Goal: Information Seeking & Learning: Learn about a topic

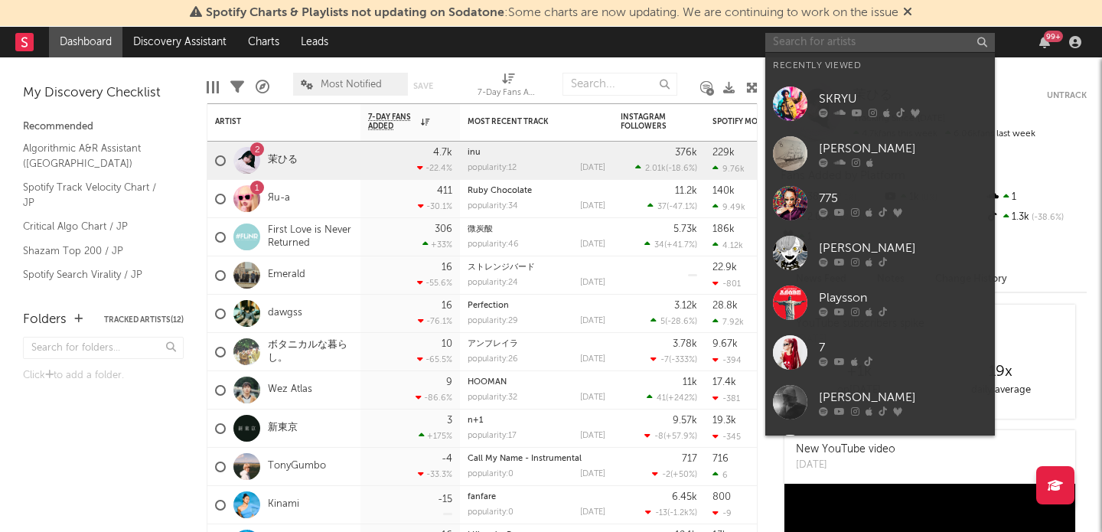
click at [892, 48] on input "text" at bounding box center [880, 42] width 230 height 19
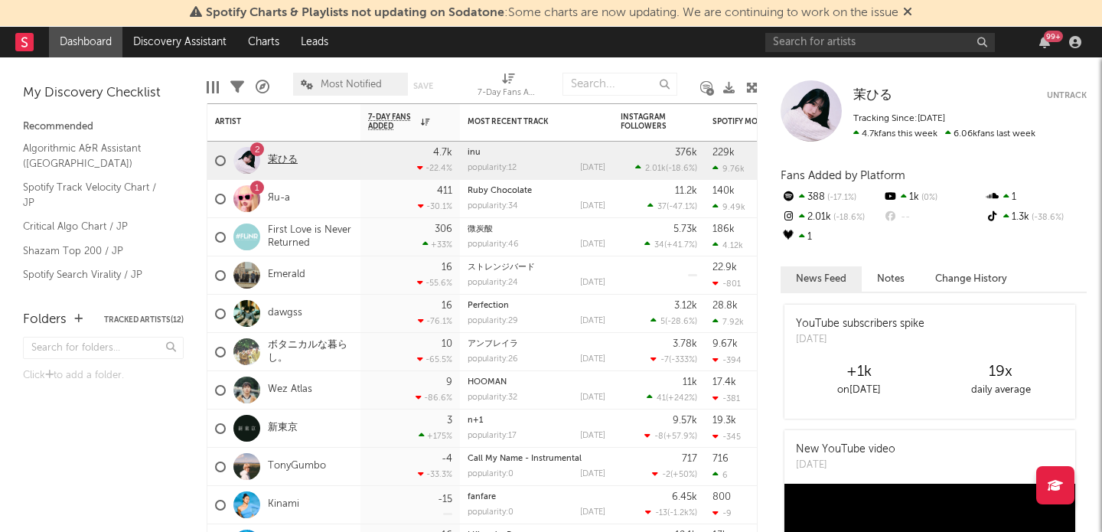
click at [279, 154] on link "茉ひる" at bounding box center [283, 160] width 30 height 13
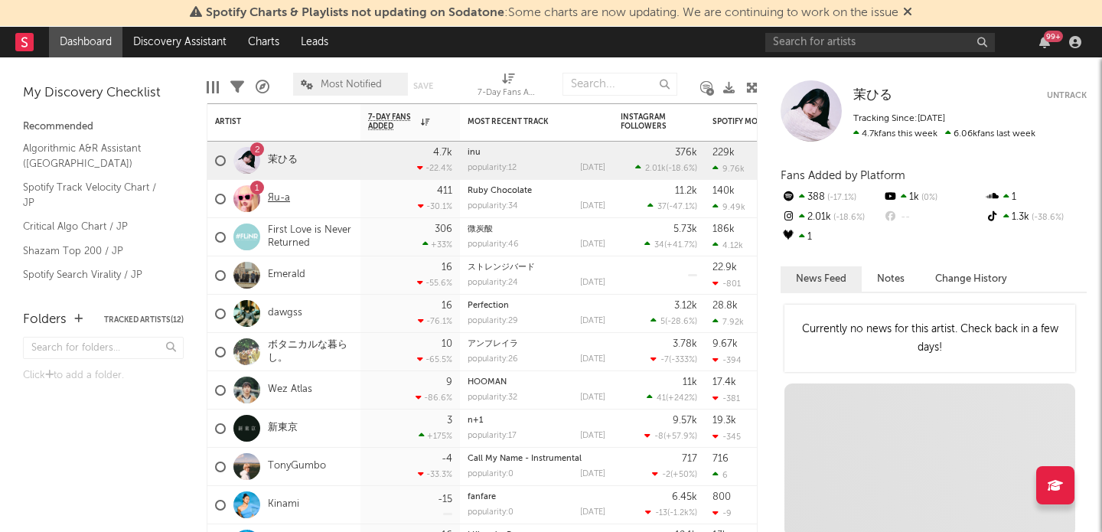
click at [278, 200] on link "Яu-a" at bounding box center [279, 198] width 22 height 13
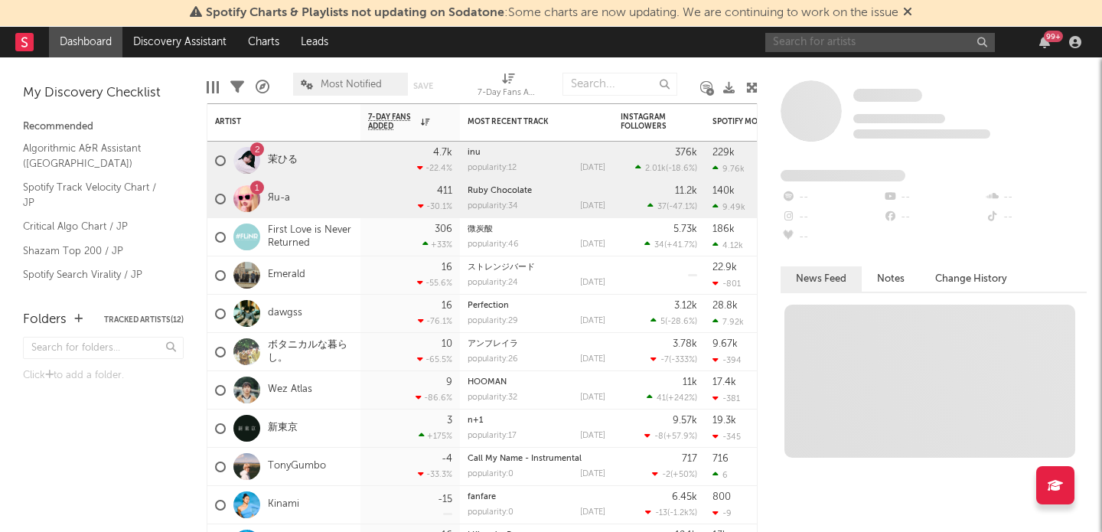
click at [803, 41] on input "text" at bounding box center [880, 42] width 230 height 19
type input "tayori"
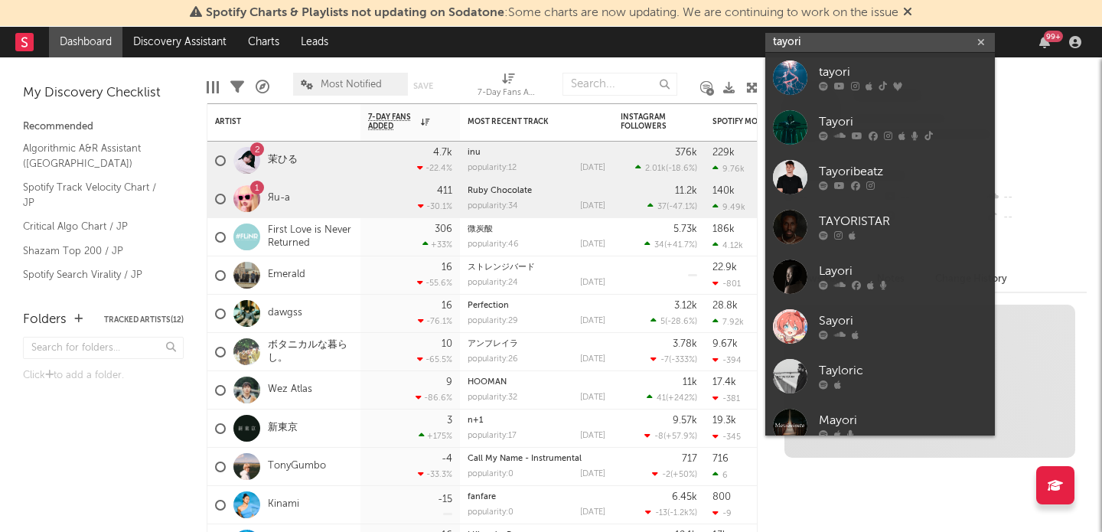
click at [829, 41] on input "tayori" at bounding box center [880, 42] width 230 height 19
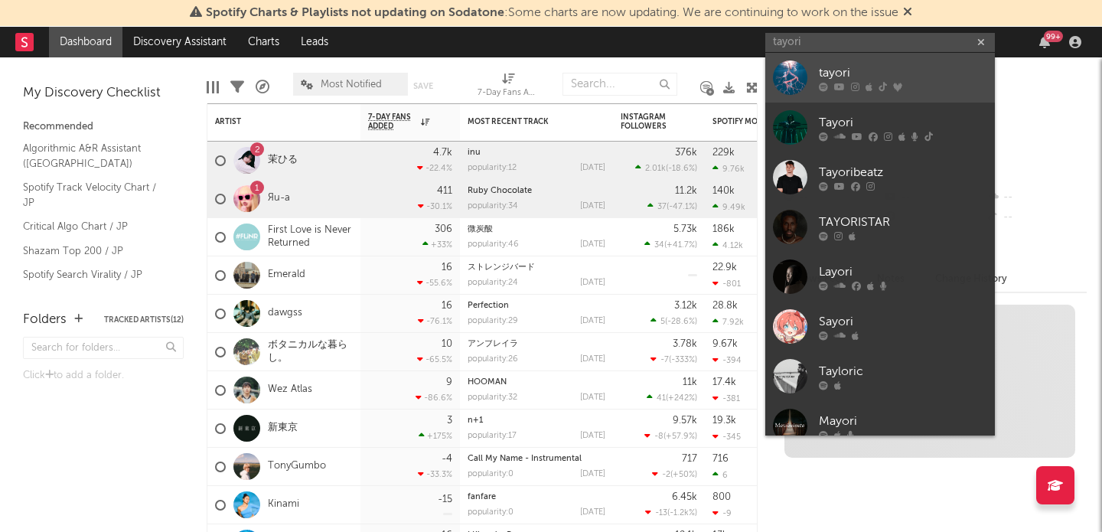
click at [843, 72] on div "tayori" at bounding box center [903, 73] width 168 height 18
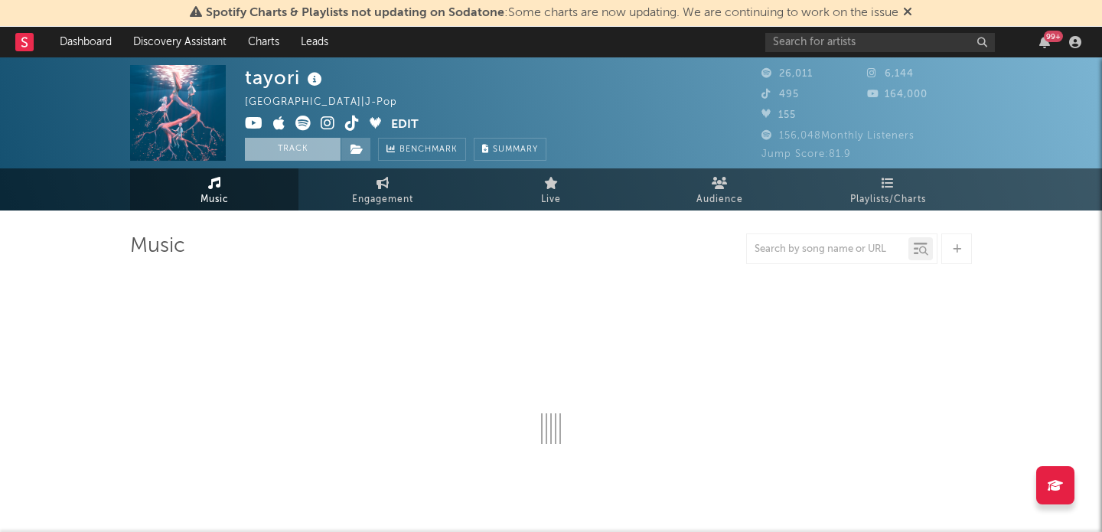
select select "6m"
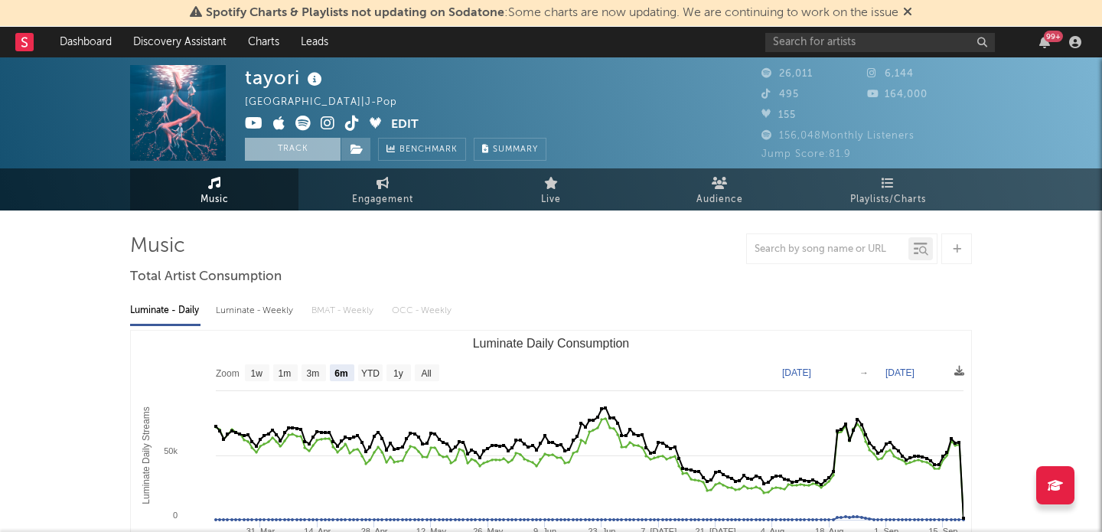
click at [284, 147] on button "Track" at bounding box center [293, 149] width 96 height 23
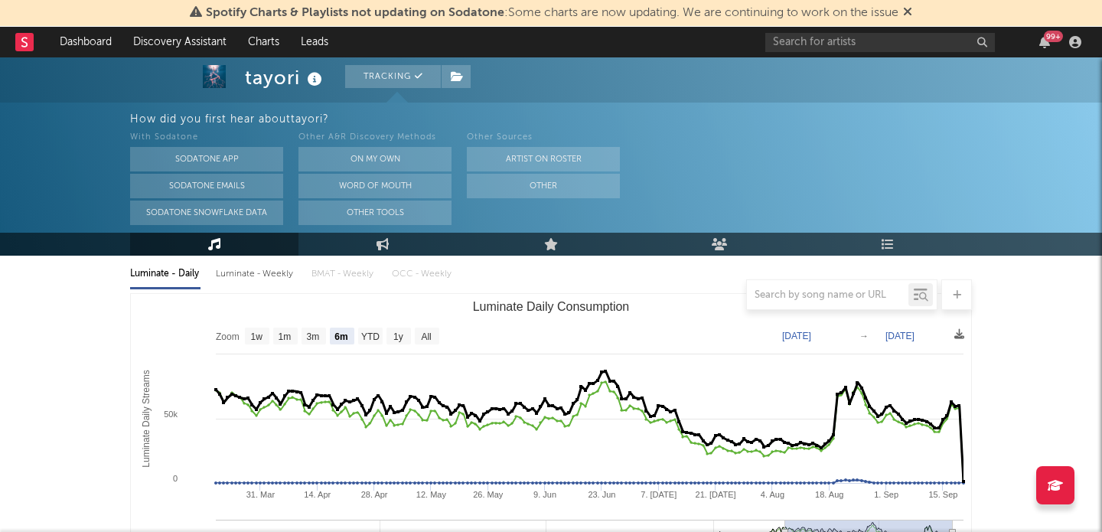
scroll to position [227, 0]
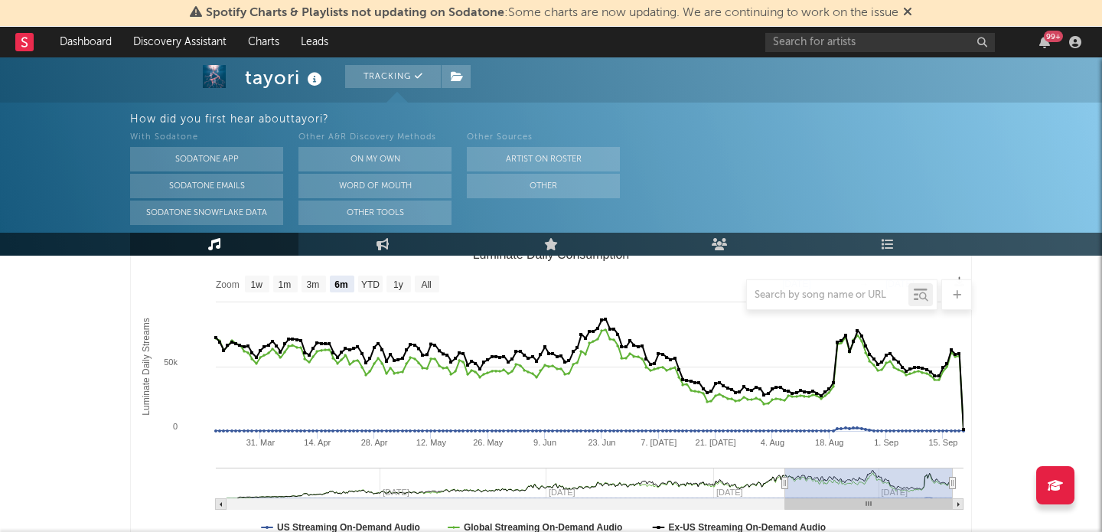
click at [427, 281] on div at bounding box center [551, 294] width 842 height 31
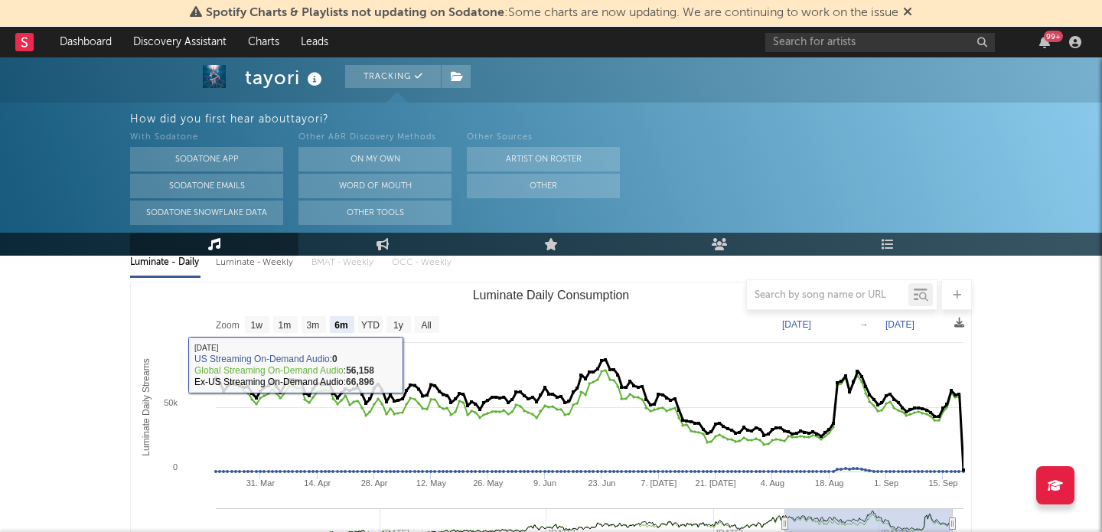
scroll to position [177, 0]
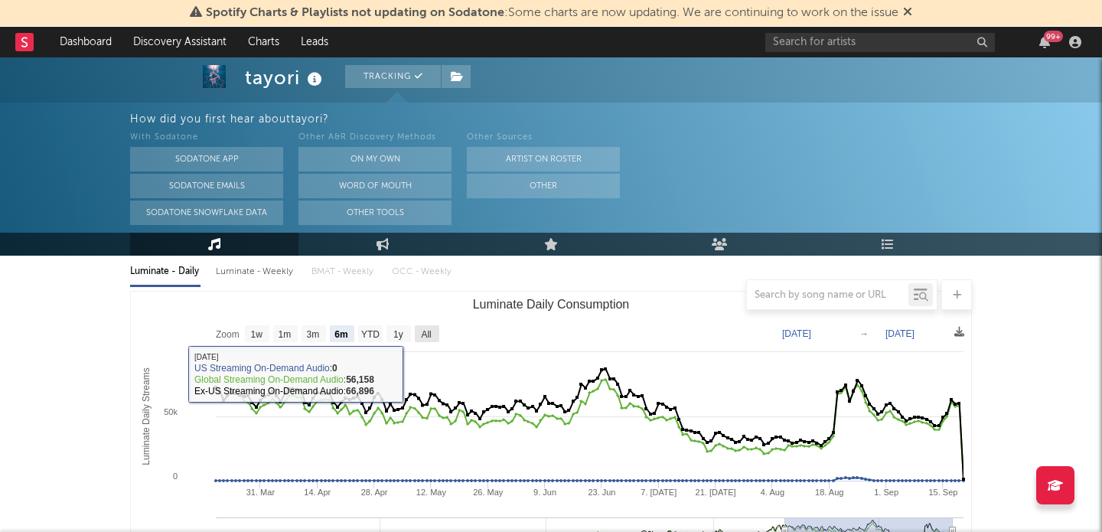
click at [420, 336] on rect "Luminate Daily Consumption" at bounding box center [427, 333] width 24 height 17
select select "All"
type input "[DATE]"
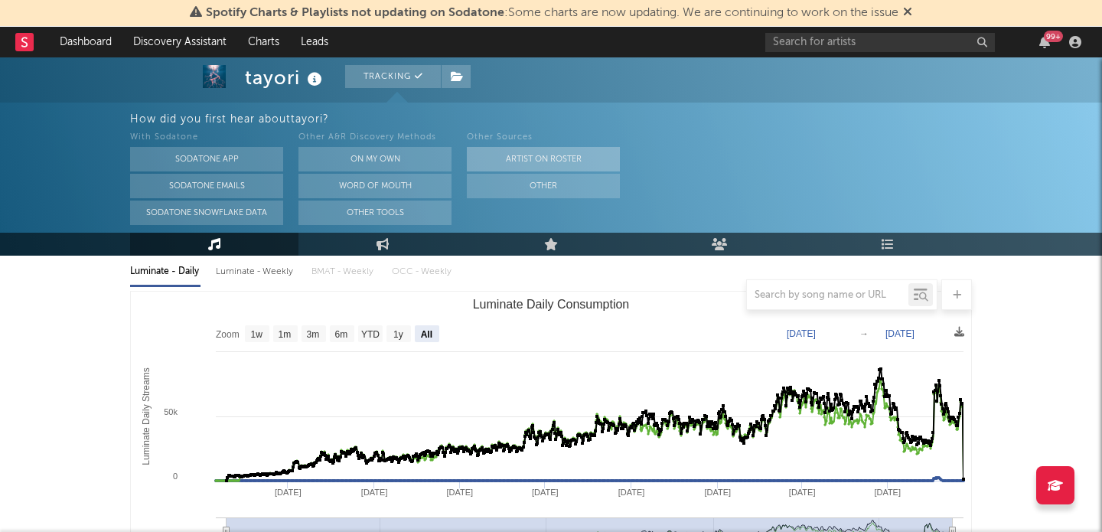
click at [535, 157] on button "Artist on Roster" at bounding box center [543, 159] width 153 height 24
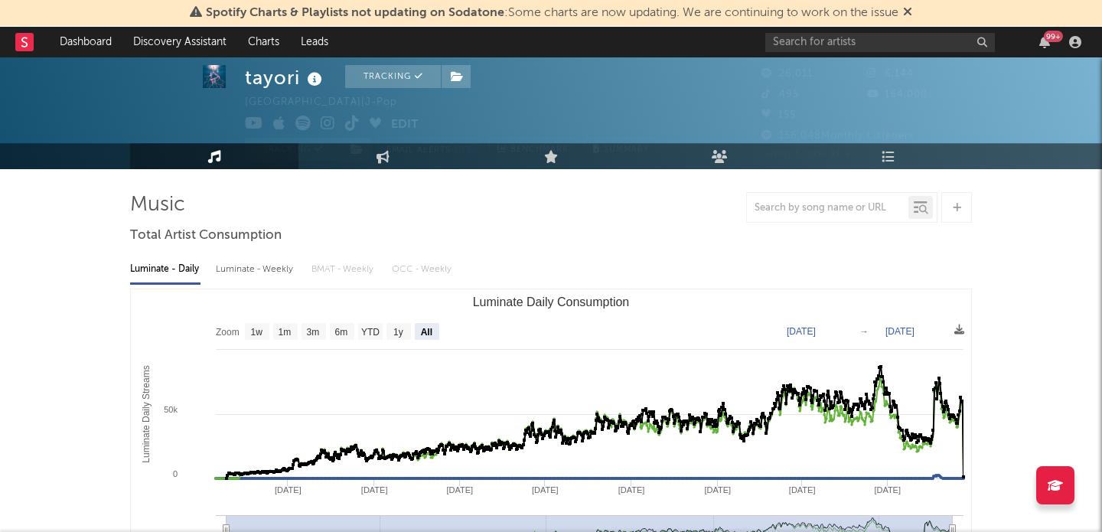
scroll to position [39, 0]
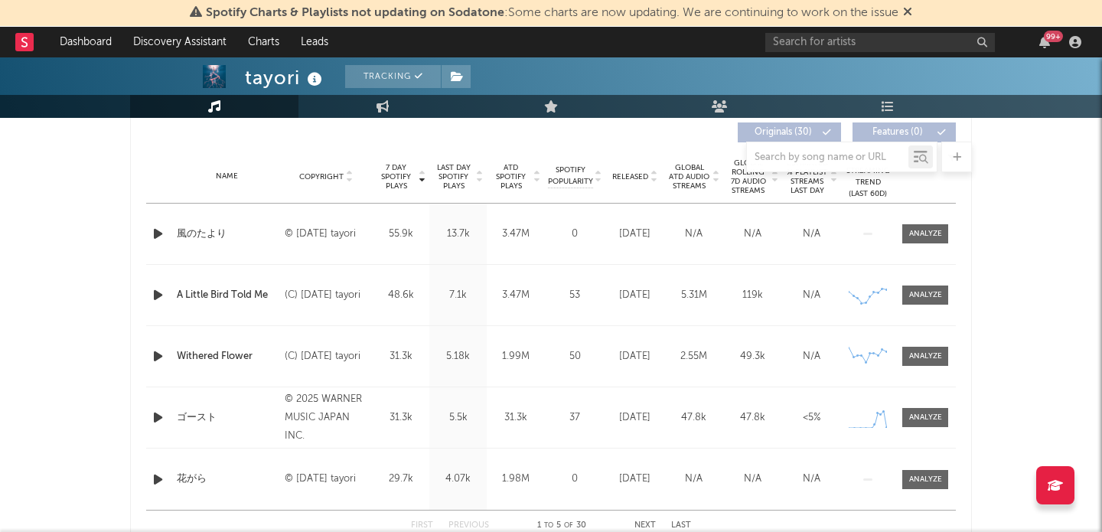
scroll to position [592, 0]
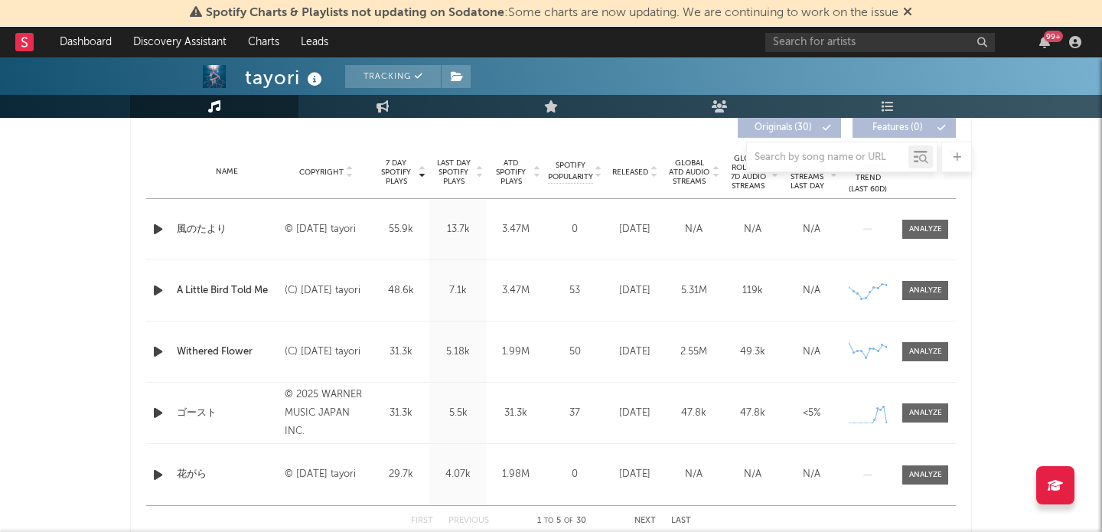
click at [533, 177] on icon at bounding box center [537, 175] width 8 height 6
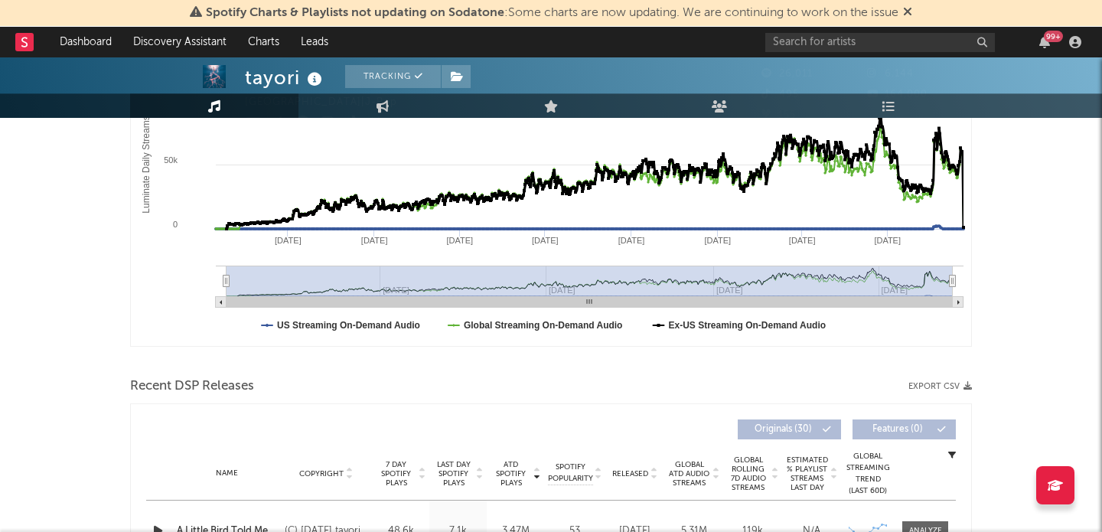
scroll to position [0, 0]
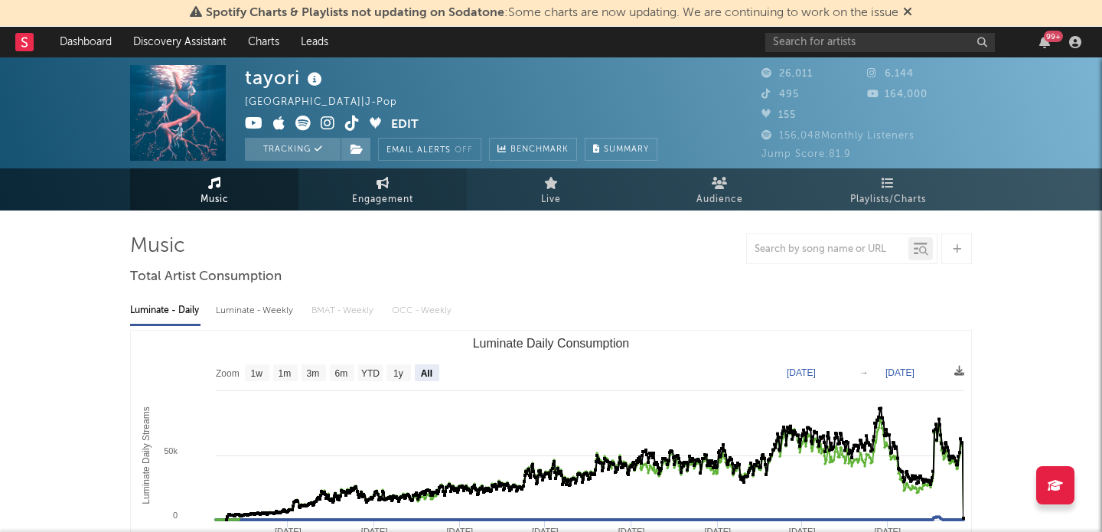
click at [416, 187] on link "Engagement" at bounding box center [383, 189] width 168 height 42
select select "1w"
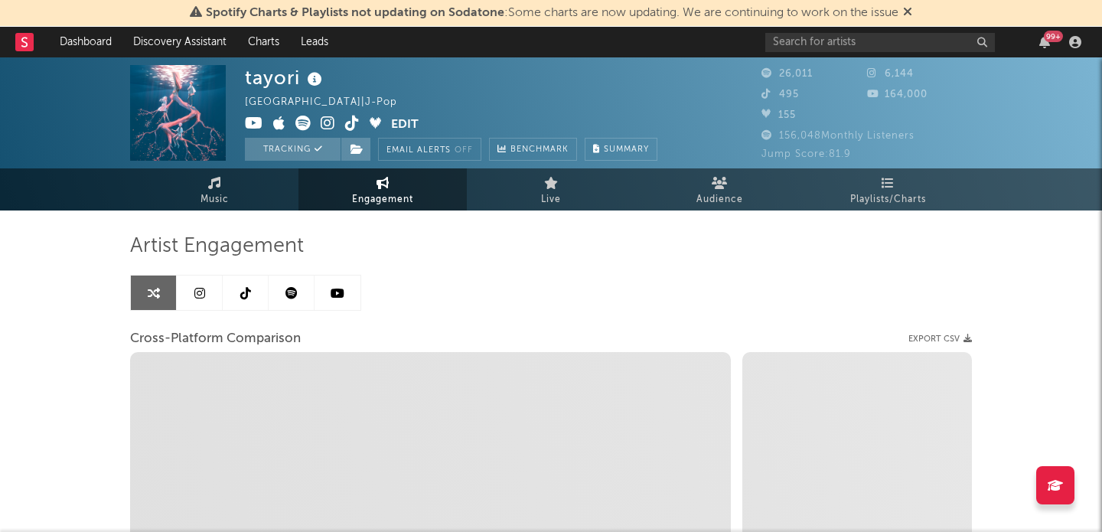
click at [204, 287] on icon at bounding box center [199, 293] width 11 height 12
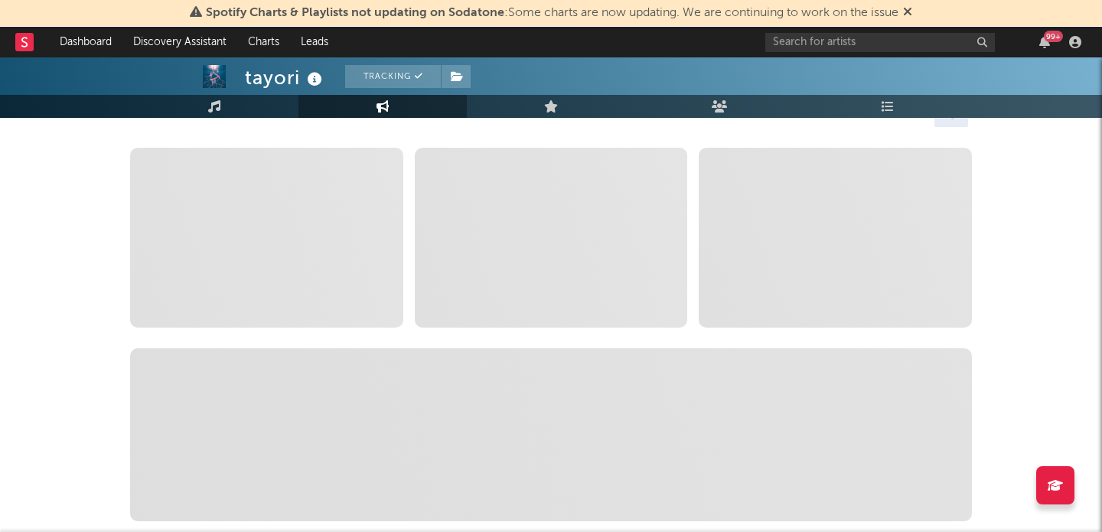
select select "6m"
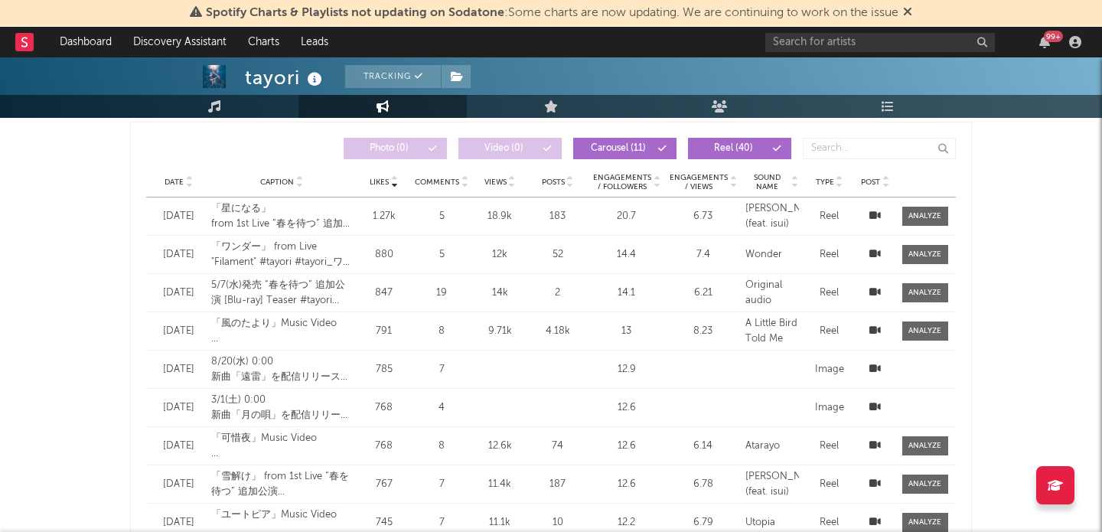
scroll to position [676, 0]
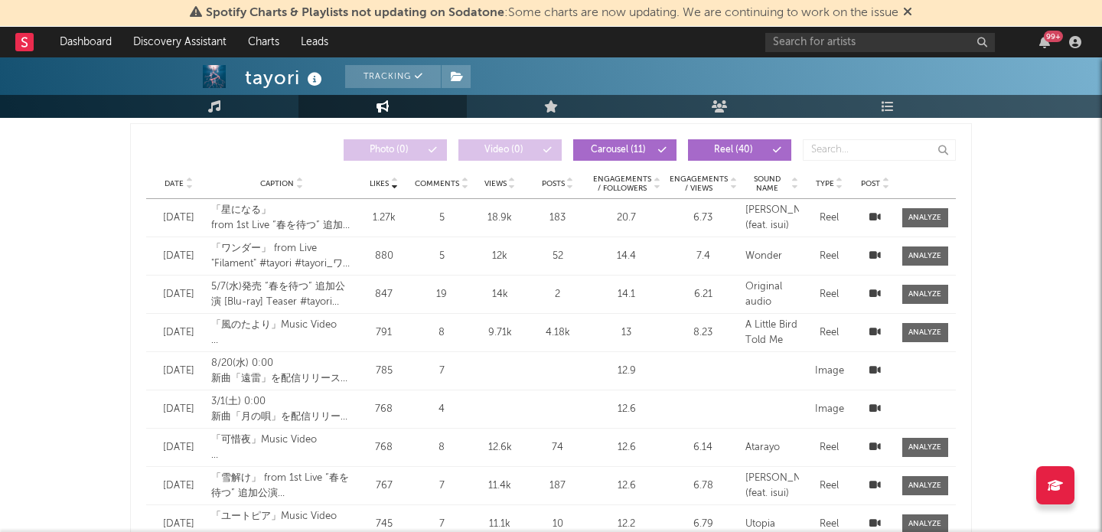
click at [184, 188] on div at bounding box center [188, 183] width 9 height 11
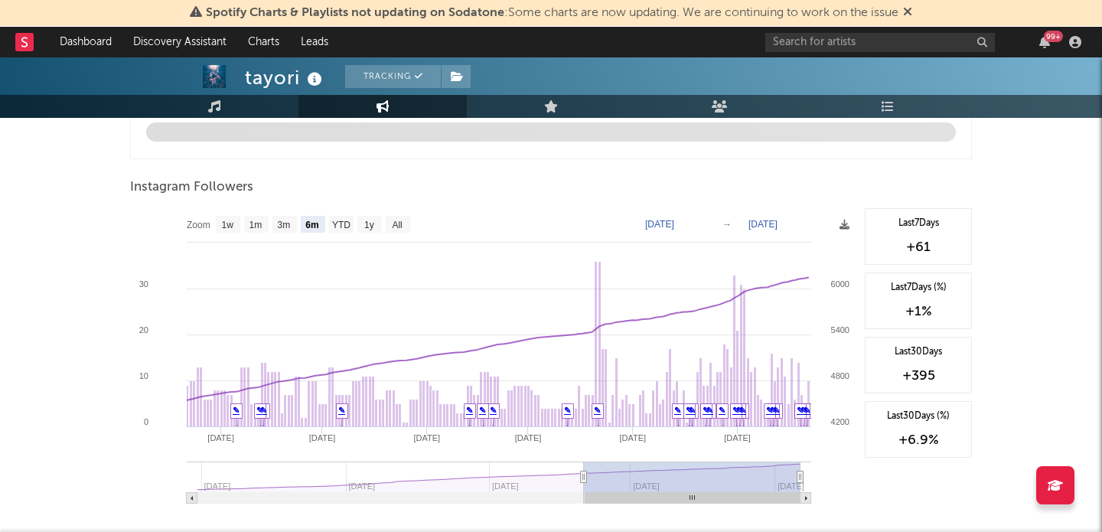
scroll to position [1658, 0]
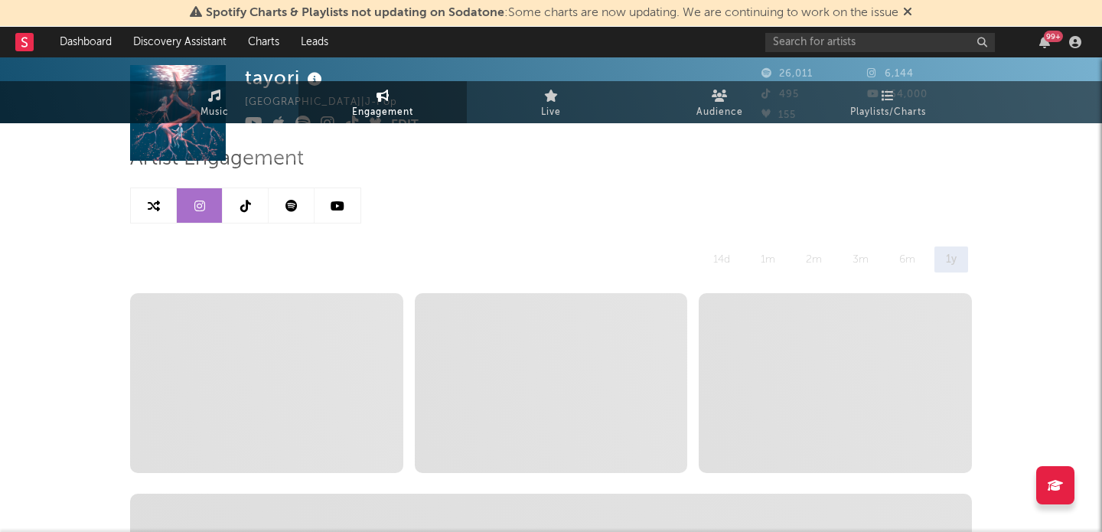
scroll to position [0, 0]
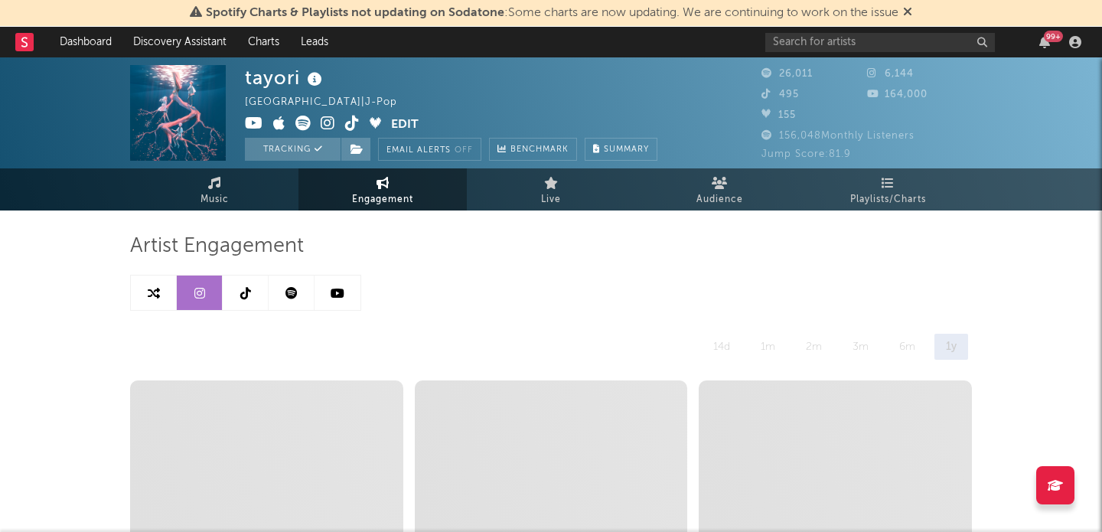
click at [255, 295] on link at bounding box center [246, 293] width 46 height 34
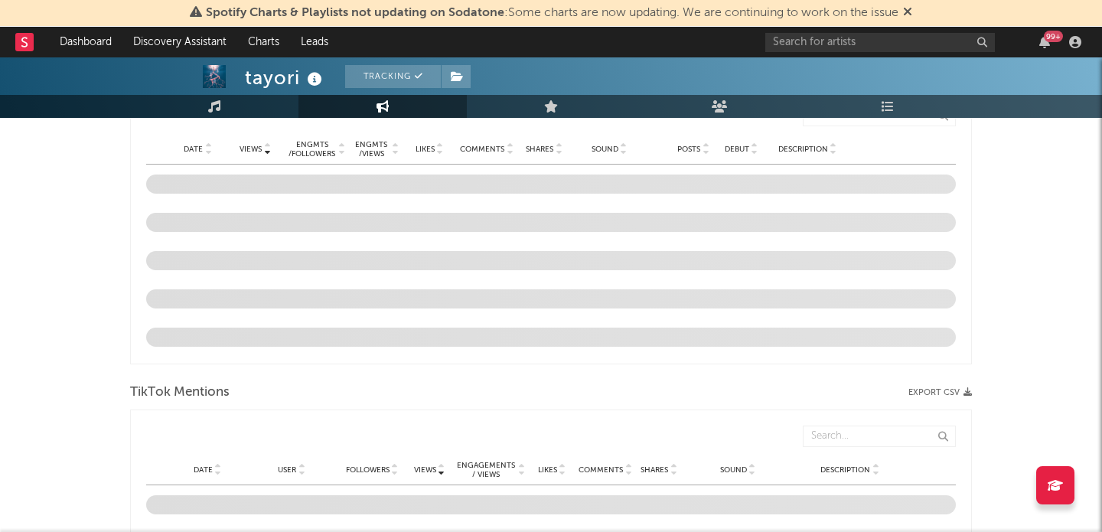
select select "1w"
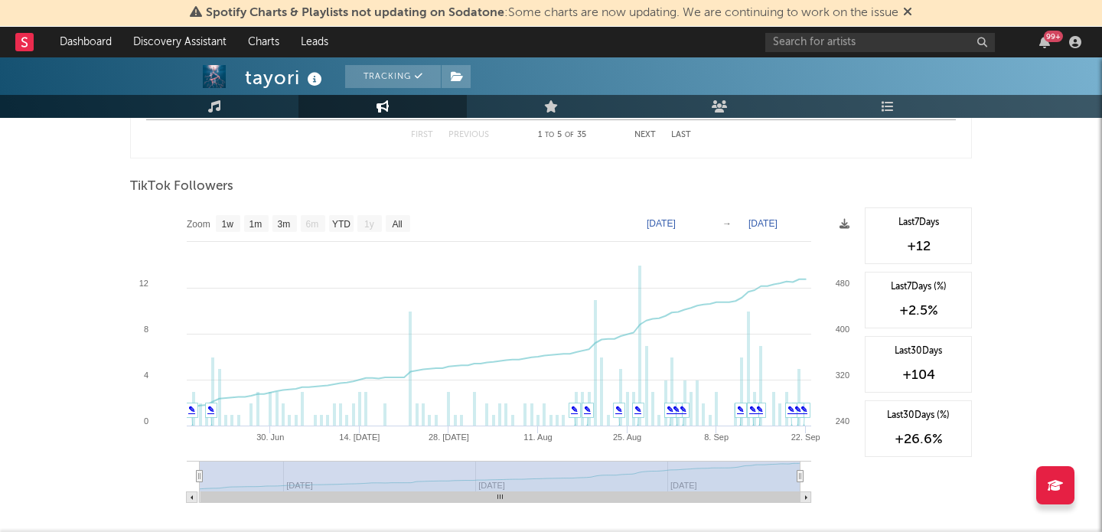
scroll to position [1079, 0]
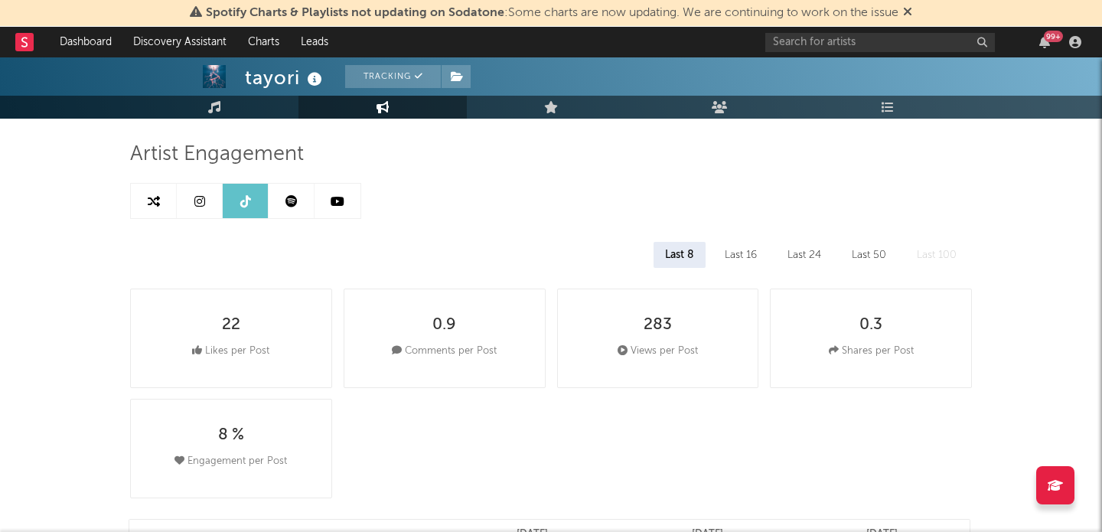
scroll to position [0, 0]
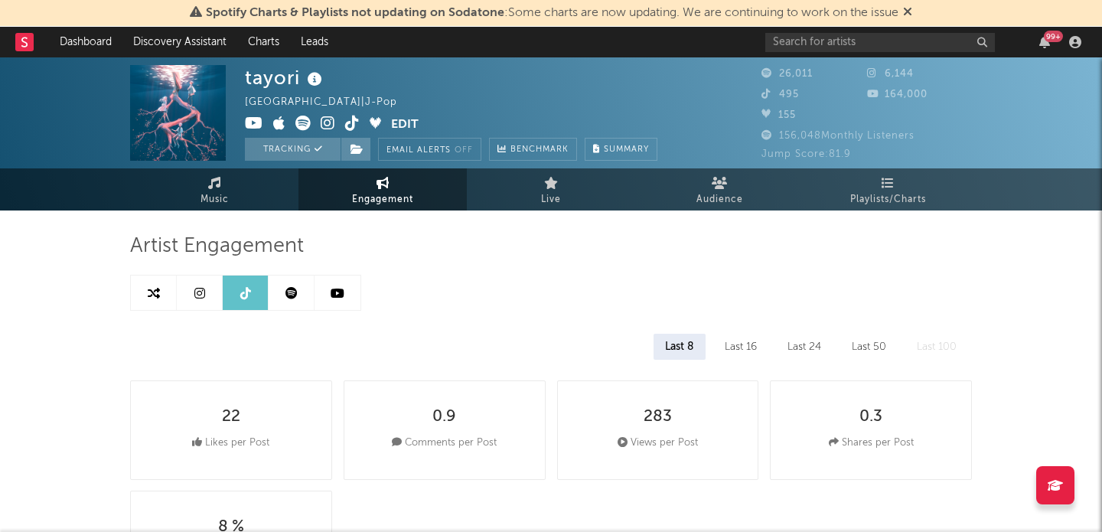
click at [355, 122] on icon at bounding box center [352, 123] width 15 height 15
click at [285, 296] on icon at bounding box center [291, 293] width 12 height 12
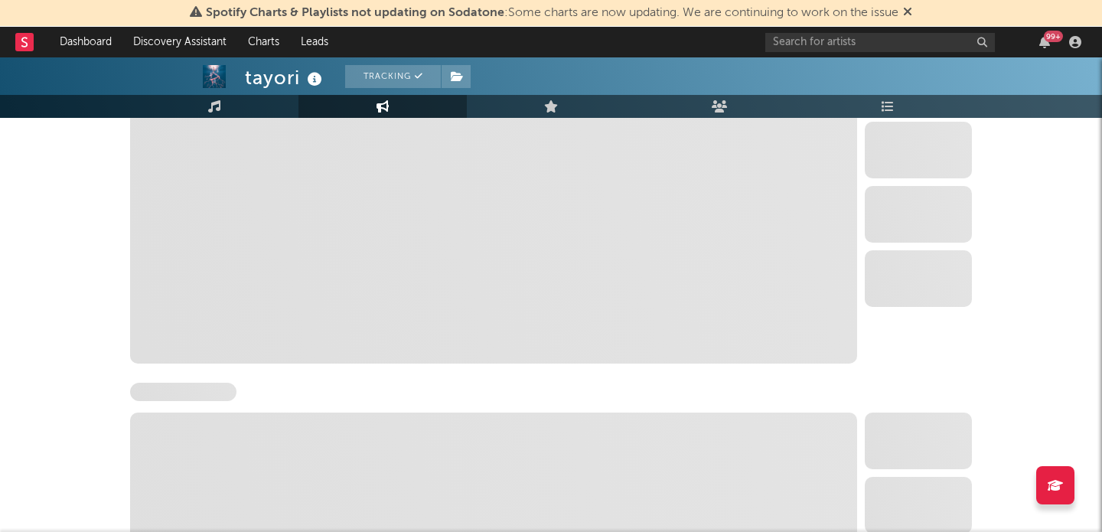
select select "6m"
select select "1w"
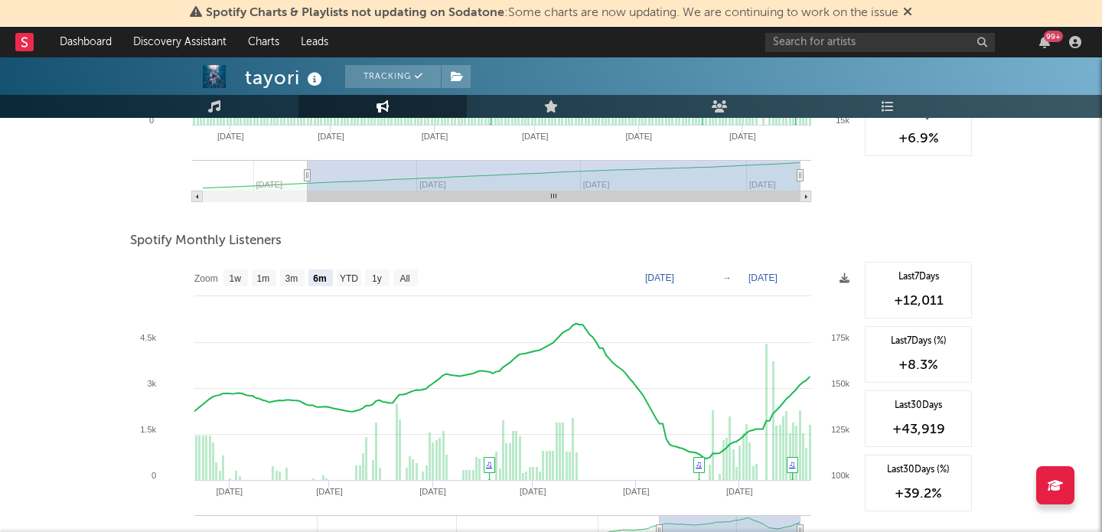
scroll to position [442, 0]
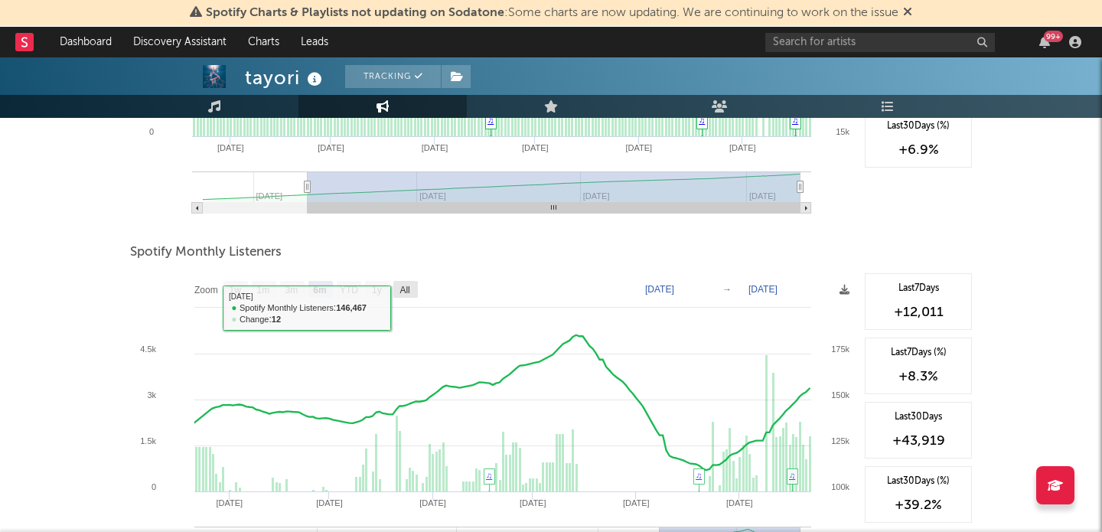
click at [409, 281] on rect at bounding box center [405, 289] width 24 height 17
select select "All"
type input "[DATE]"
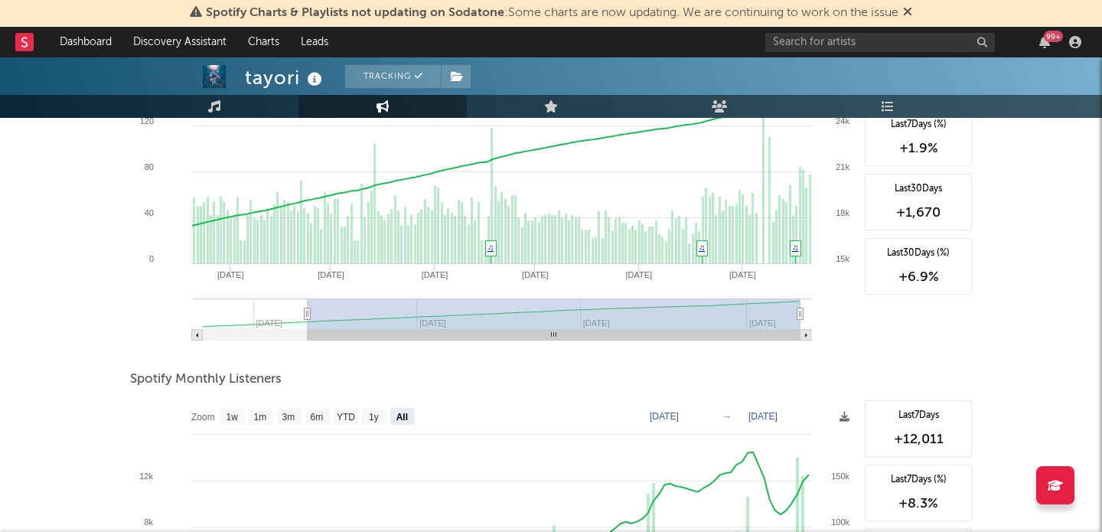
scroll to position [142, 0]
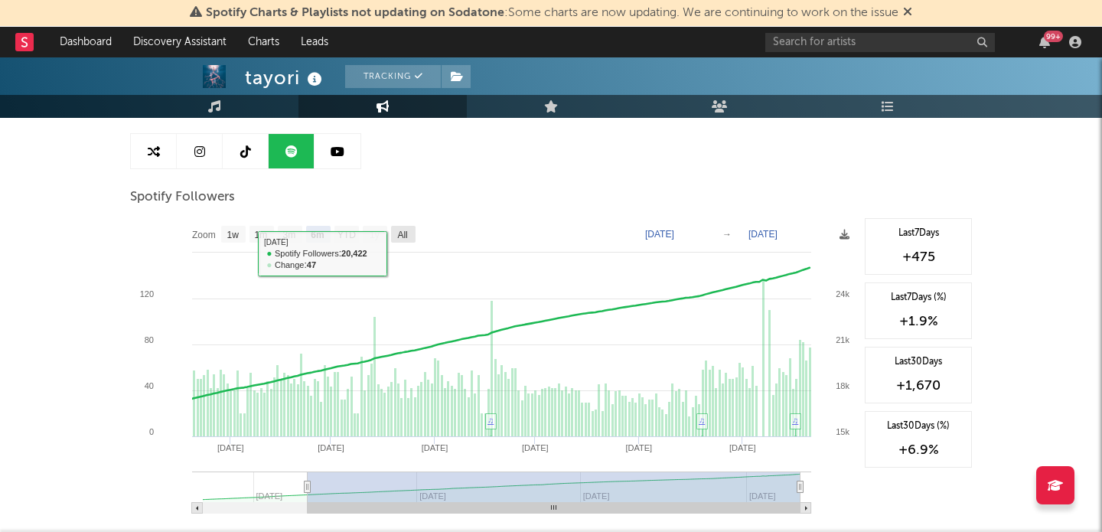
click at [402, 237] on text "All" at bounding box center [402, 235] width 10 height 11
select select "All"
type input "[DATE]"
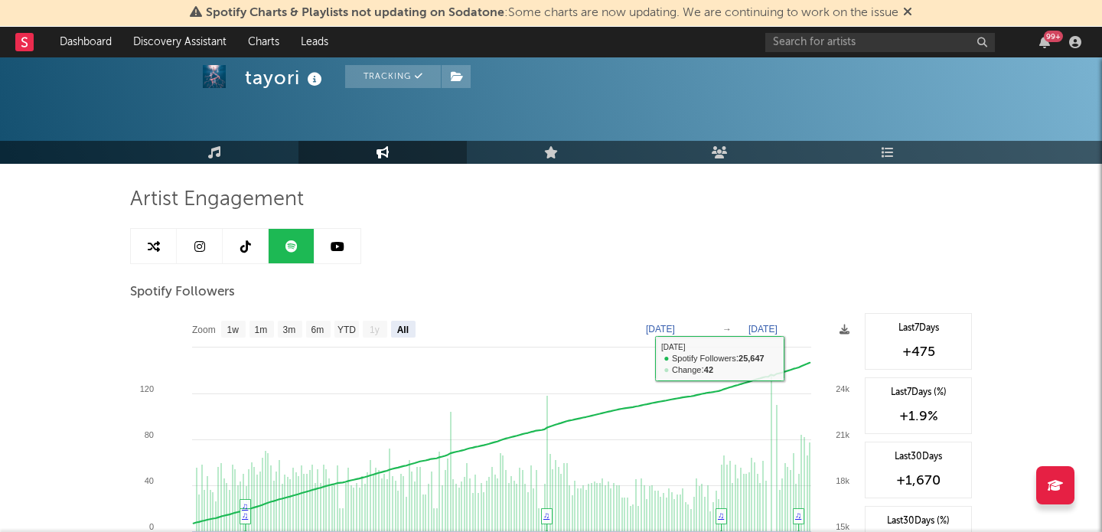
scroll to position [34, 0]
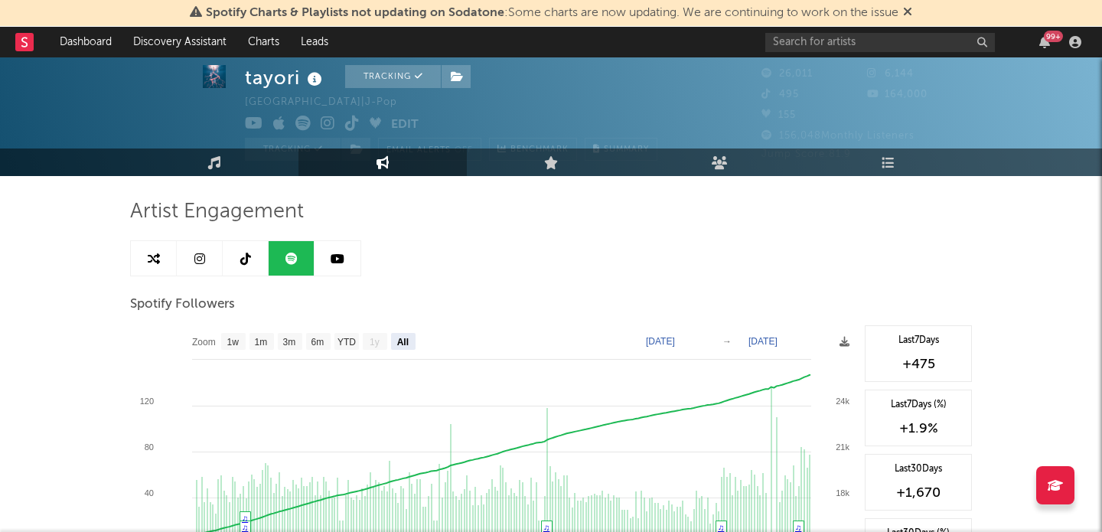
click at [342, 267] on link at bounding box center [338, 258] width 46 height 34
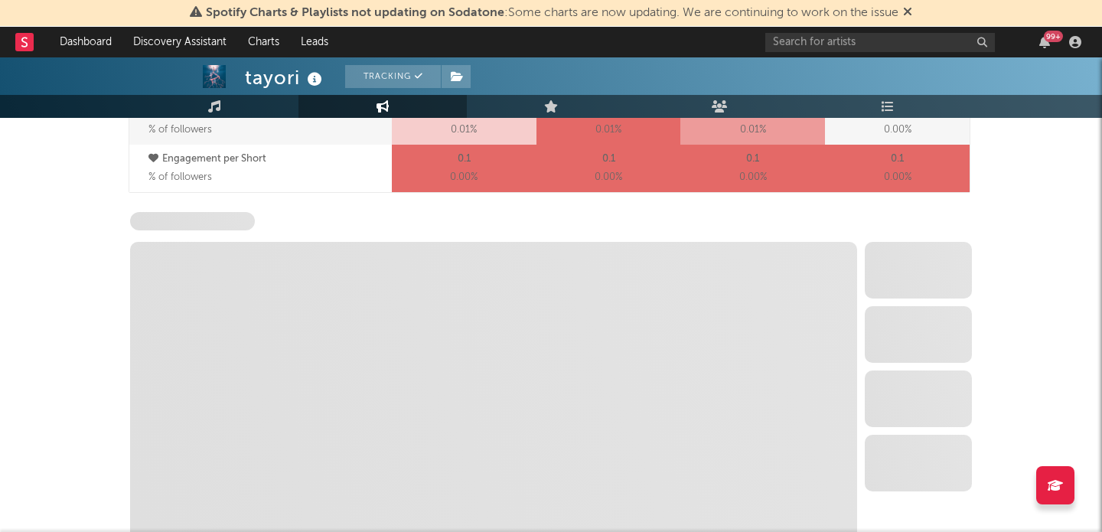
scroll to position [1268, 0]
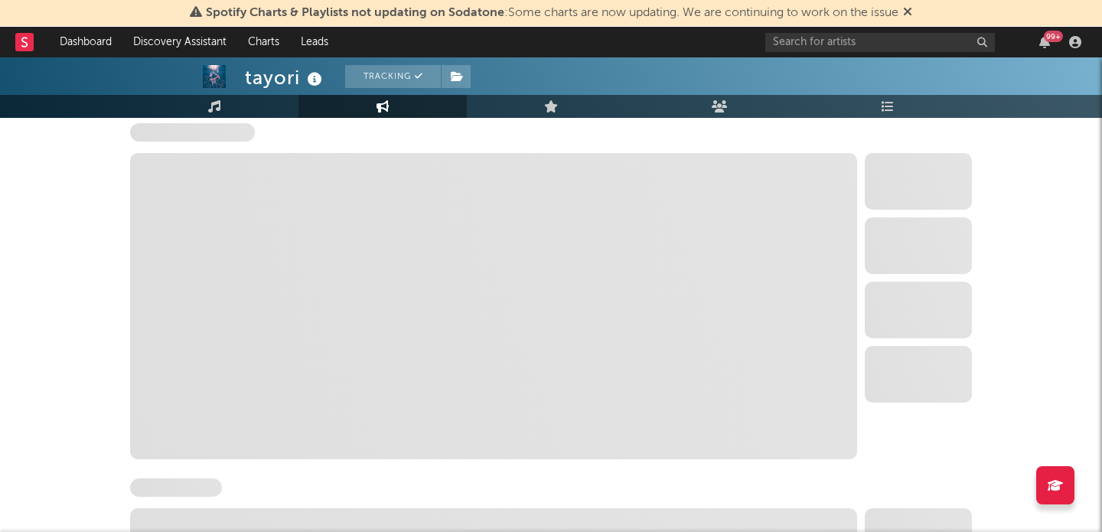
select select "6m"
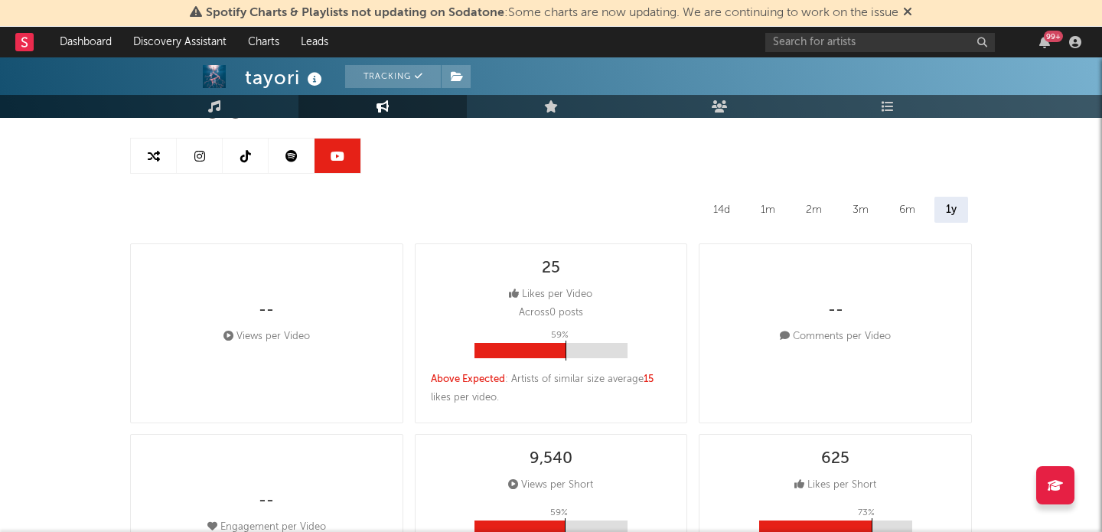
scroll to position [0, 0]
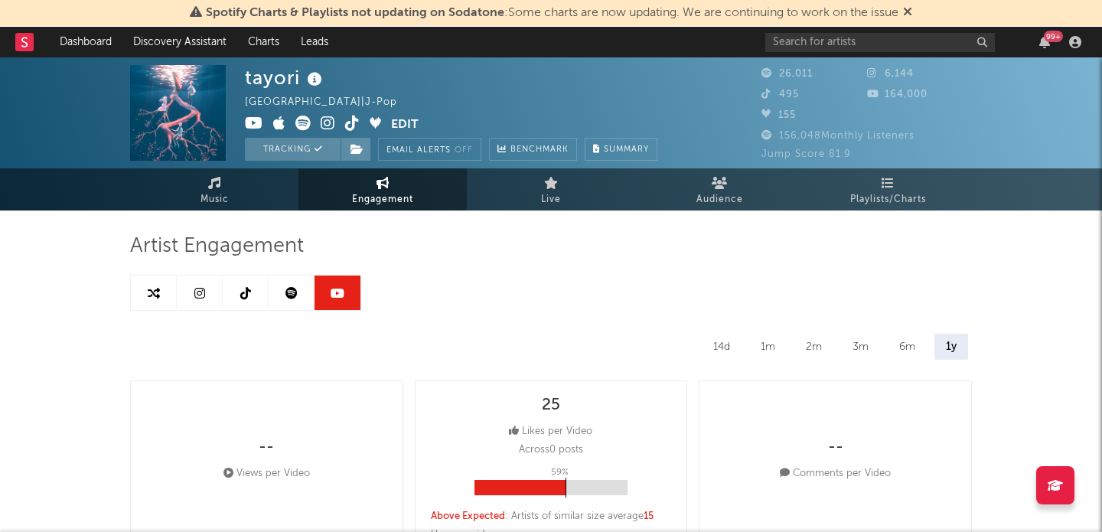
click at [201, 289] on icon at bounding box center [199, 293] width 11 height 12
select select "6m"
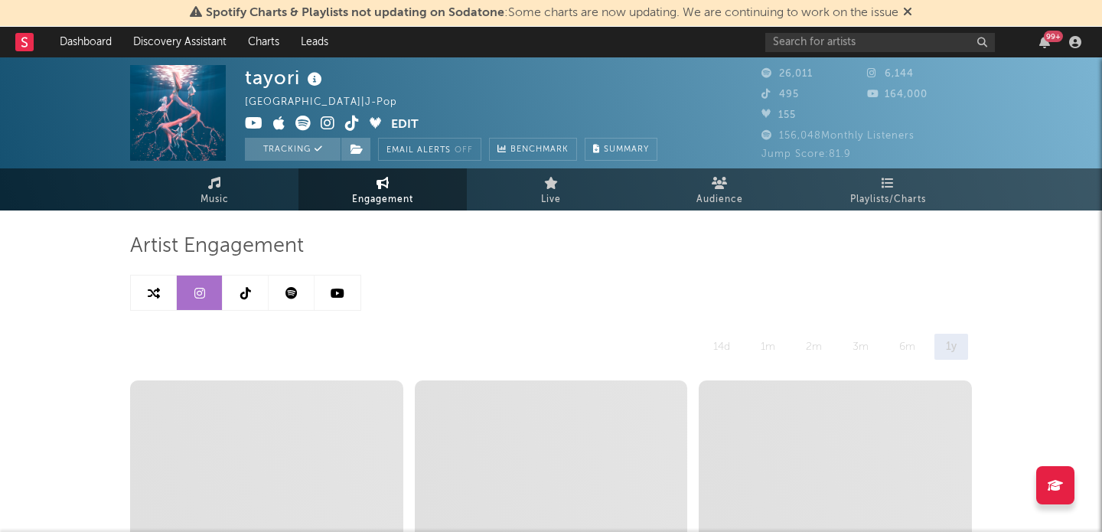
click at [258, 128] on icon at bounding box center [254, 123] width 18 height 15
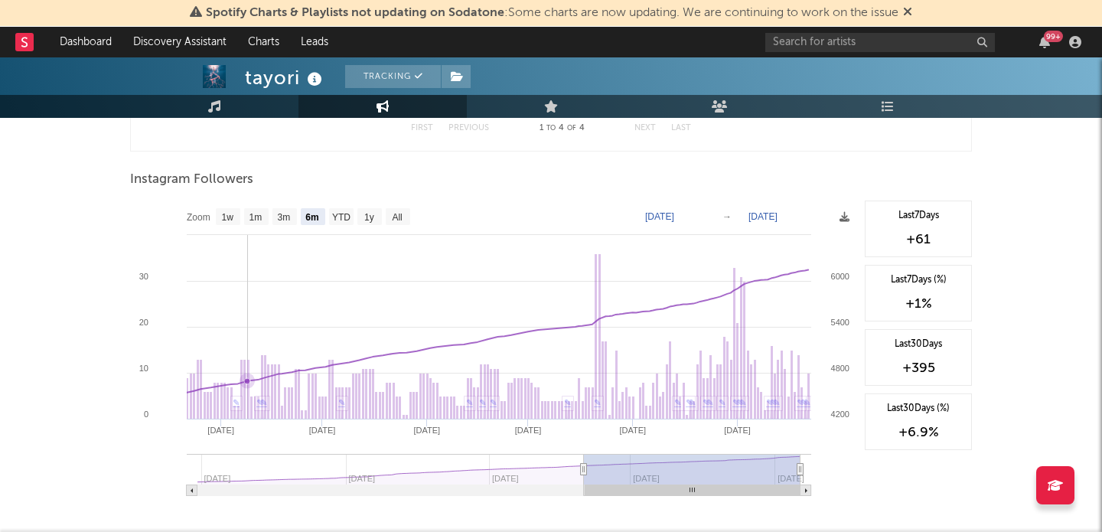
scroll to position [2095, 0]
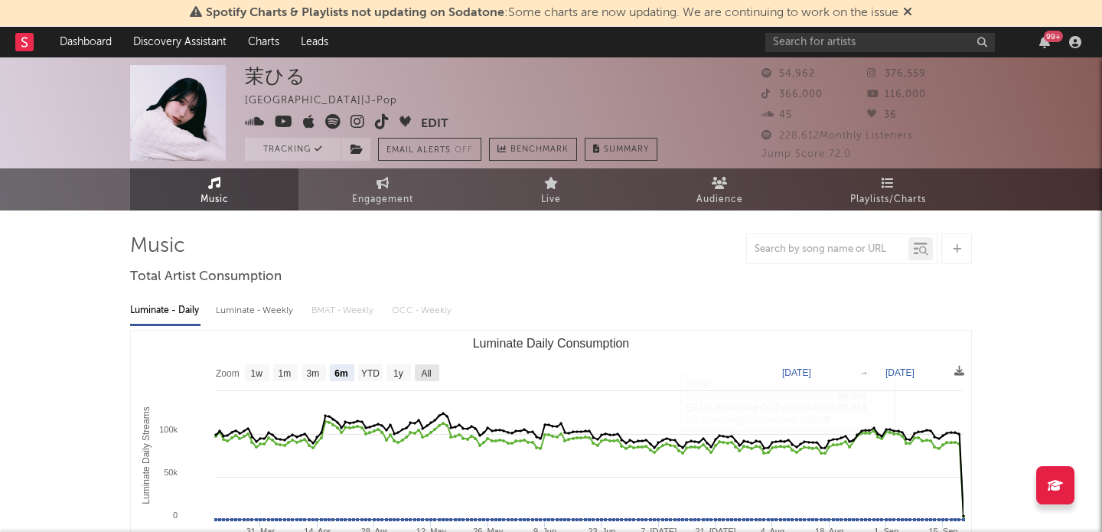
click at [429, 373] on text "All" at bounding box center [426, 373] width 10 height 11
select select "All"
type input "2022-01-24"
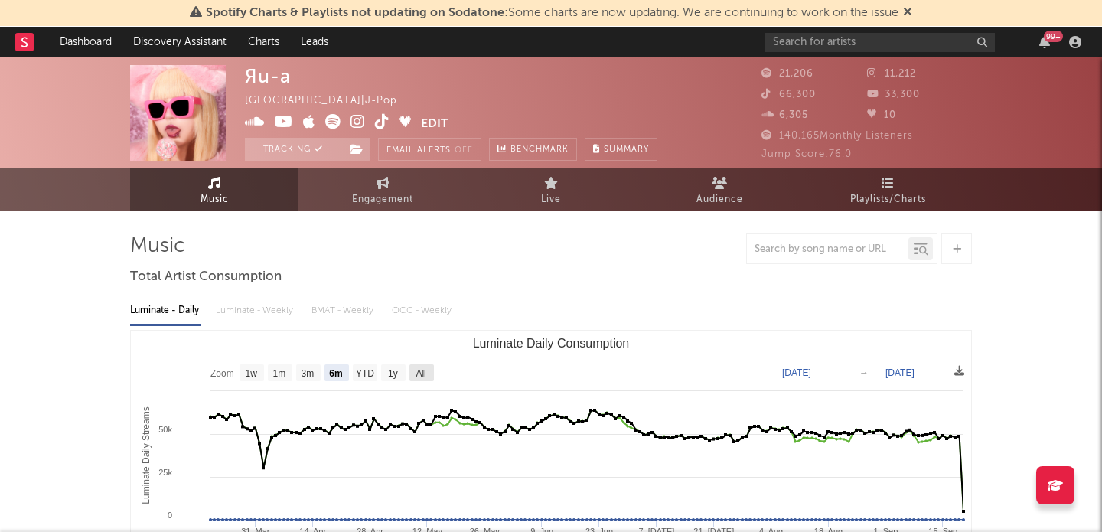
click at [418, 375] on text "All" at bounding box center [421, 373] width 10 height 11
select select "All"
type input "2024-02-08"
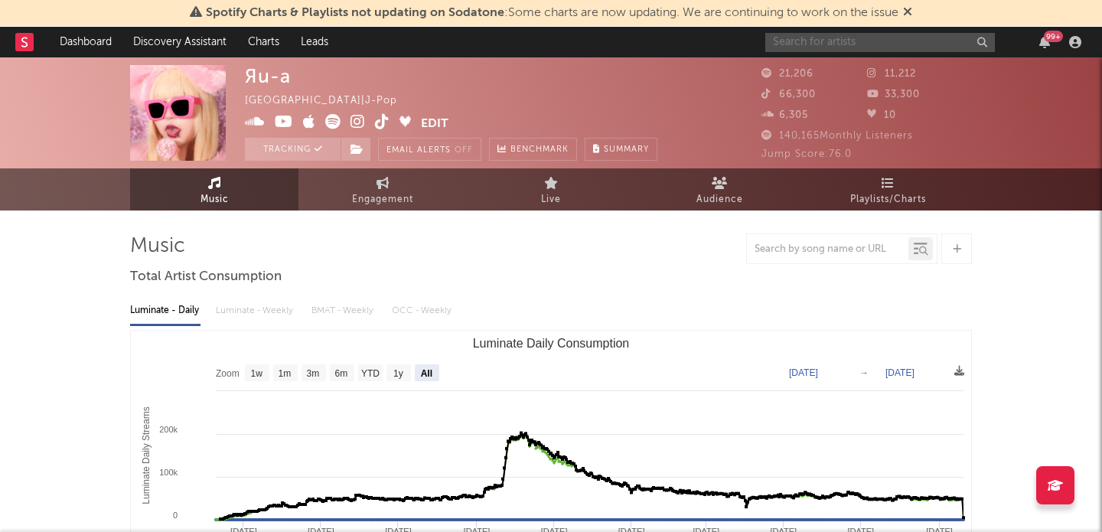
click at [799, 39] on input "text" at bounding box center [880, 42] width 230 height 19
click at [1046, 41] on icon "button" at bounding box center [1044, 42] width 11 height 12
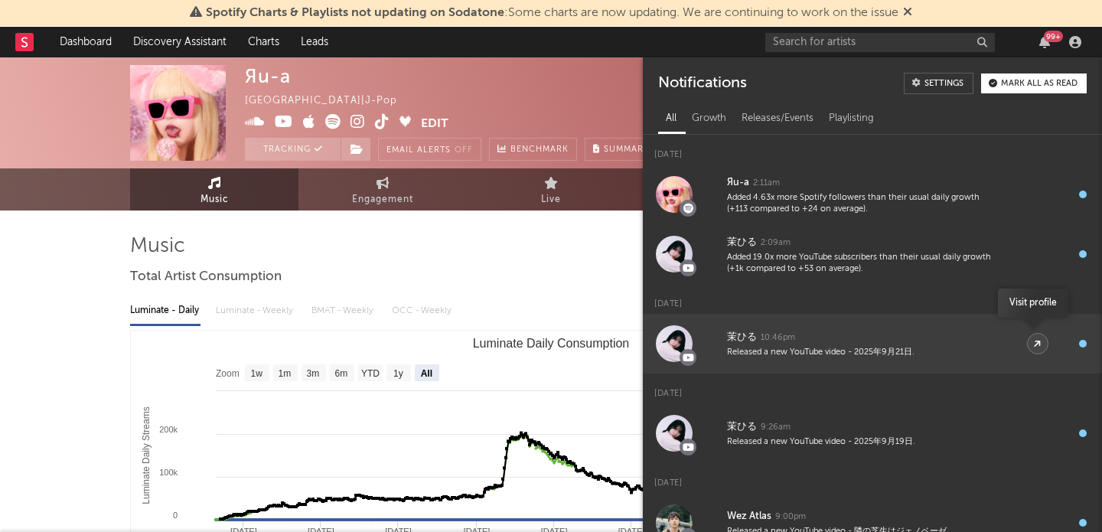
click at [1037, 343] on icon at bounding box center [1037, 343] width 11 height 11
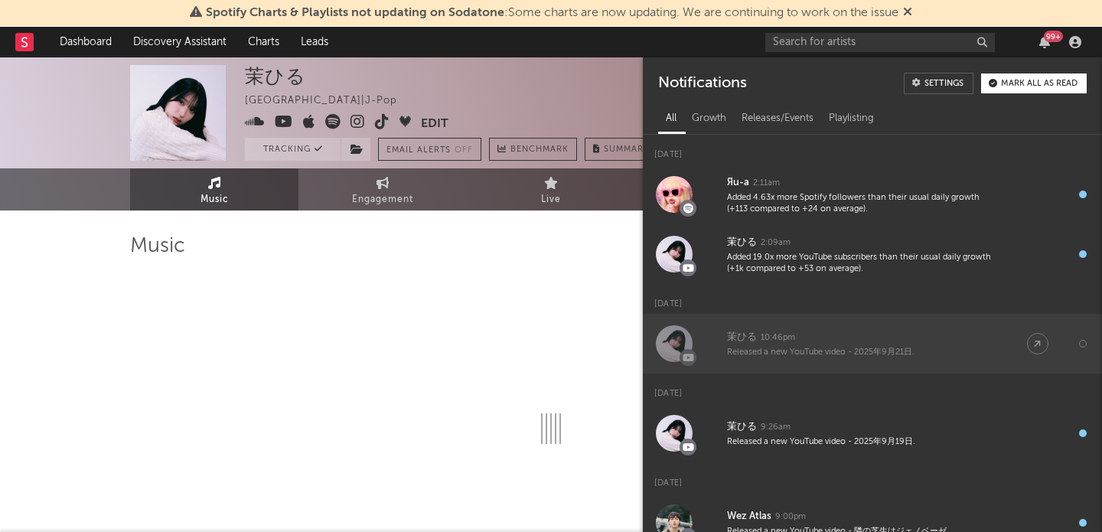
select select "6m"
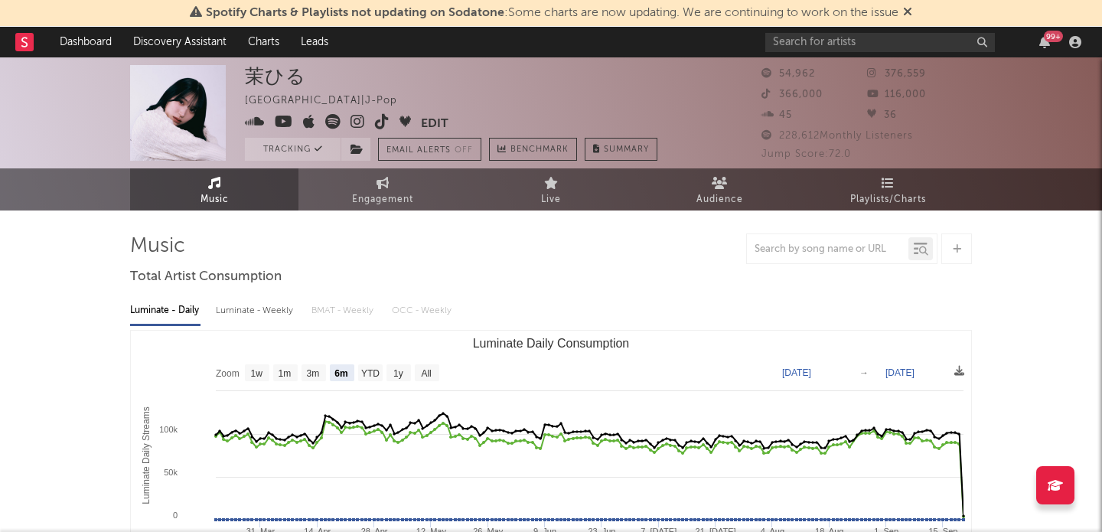
click at [356, 122] on icon at bounding box center [358, 121] width 15 height 15
